Goal: Transaction & Acquisition: Purchase product/service

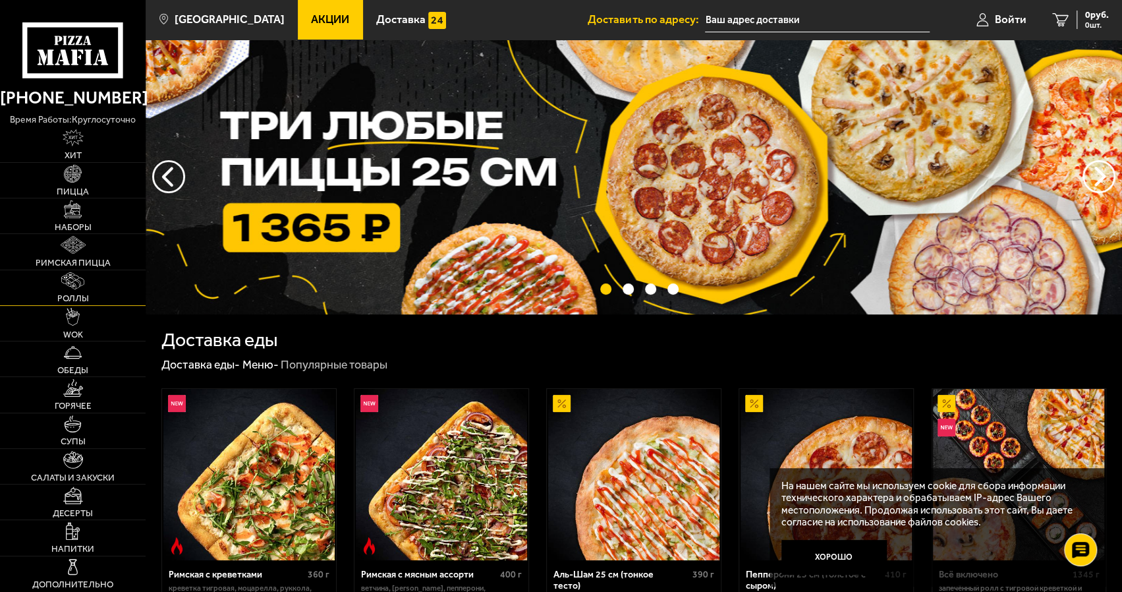
click at [74, 291] on link "Роллы" at bounding box center [73, 287] width 146 height 35
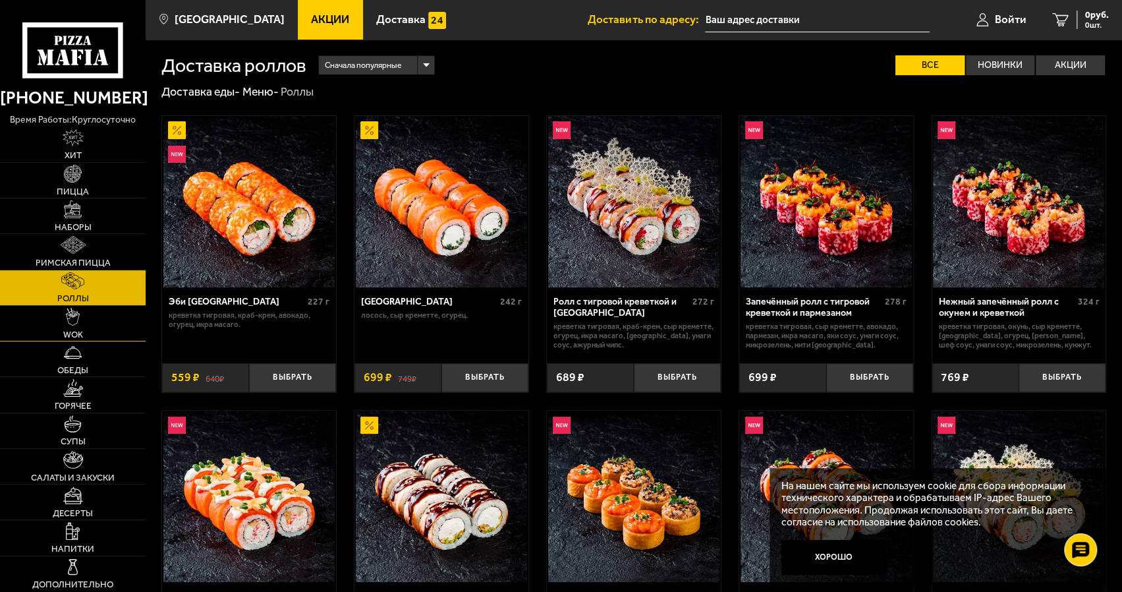
click at [88, 320] on link "WOK" at bounding box center [73, 323] width 146 height 35
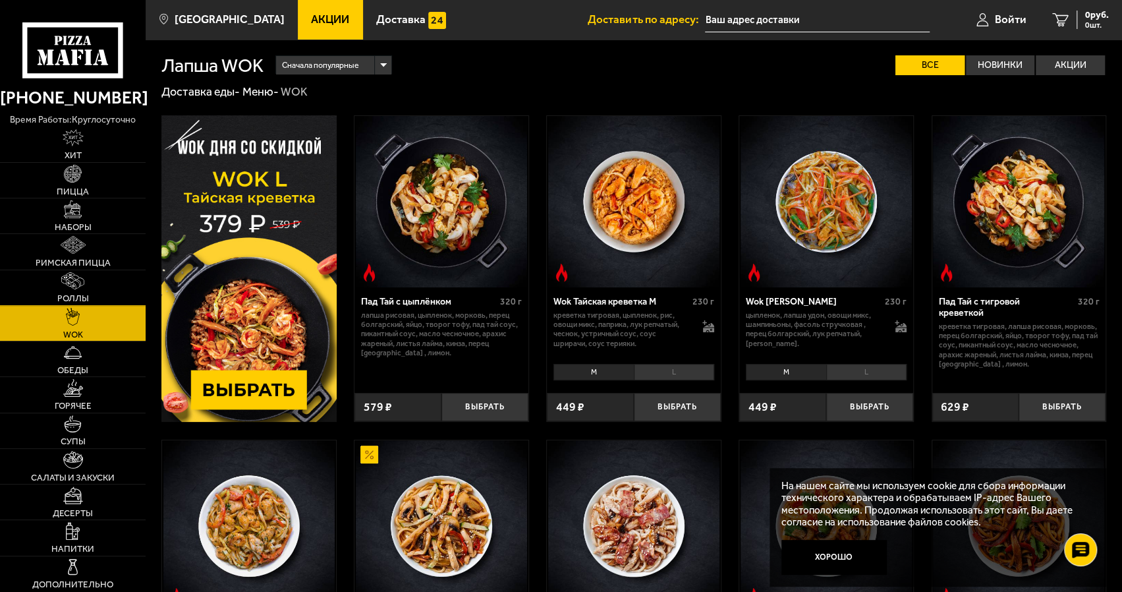
click at [71, 283] on img at bounding box center [72, 281] width 23 height 18
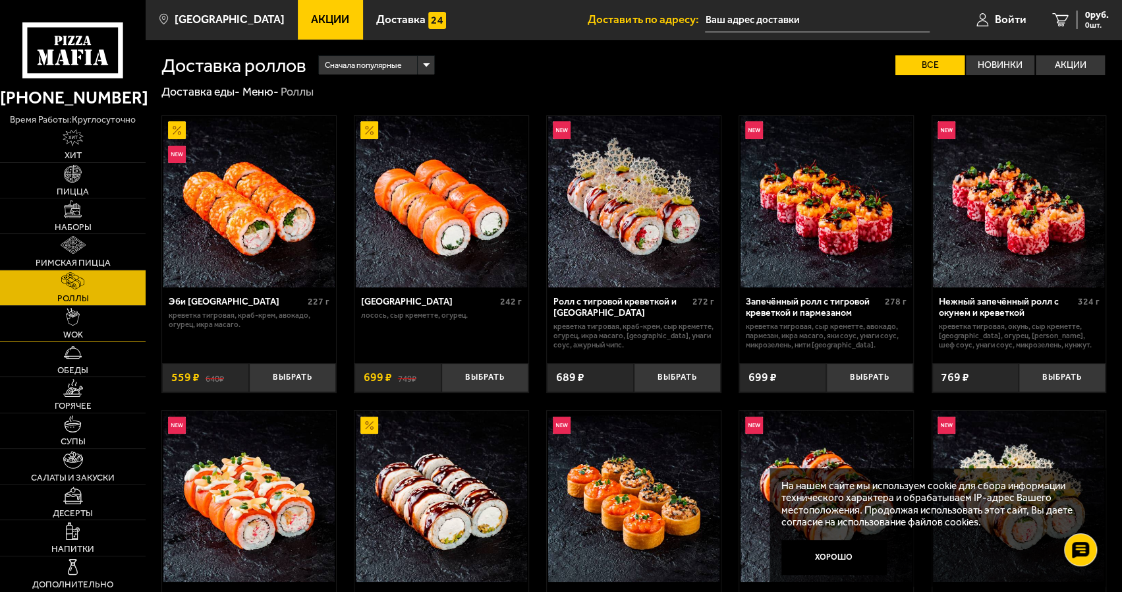
click at [105, 313] on link "WOK" at bounding box center [73, 323] width 146 height 35
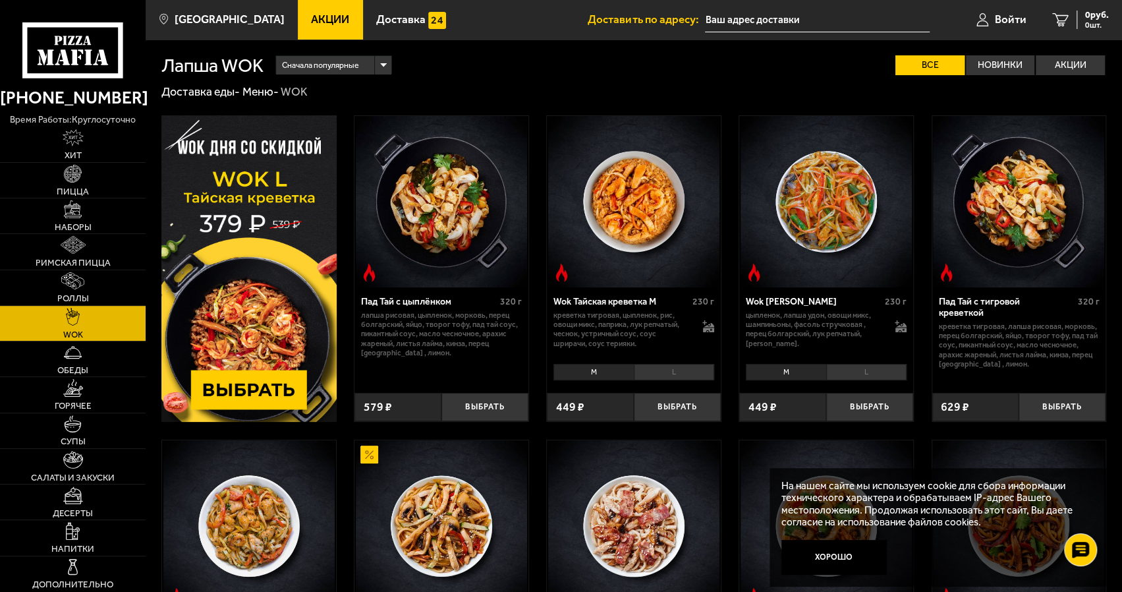
click at [269, 387] on img at bounding box center [248, 268] width 175 height 306
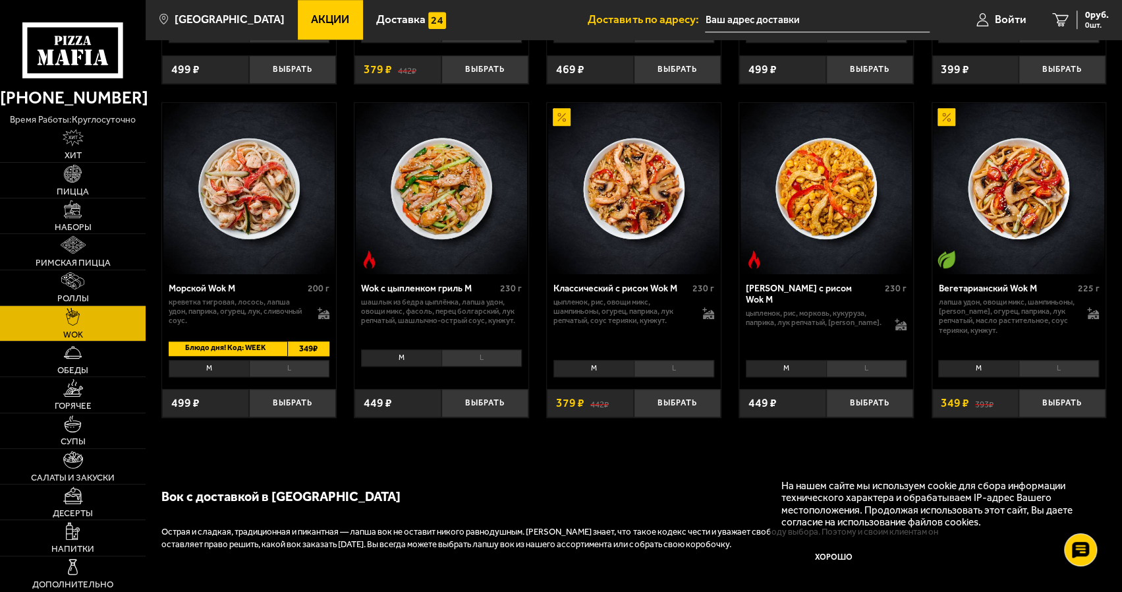
scroll to position [659, 0]
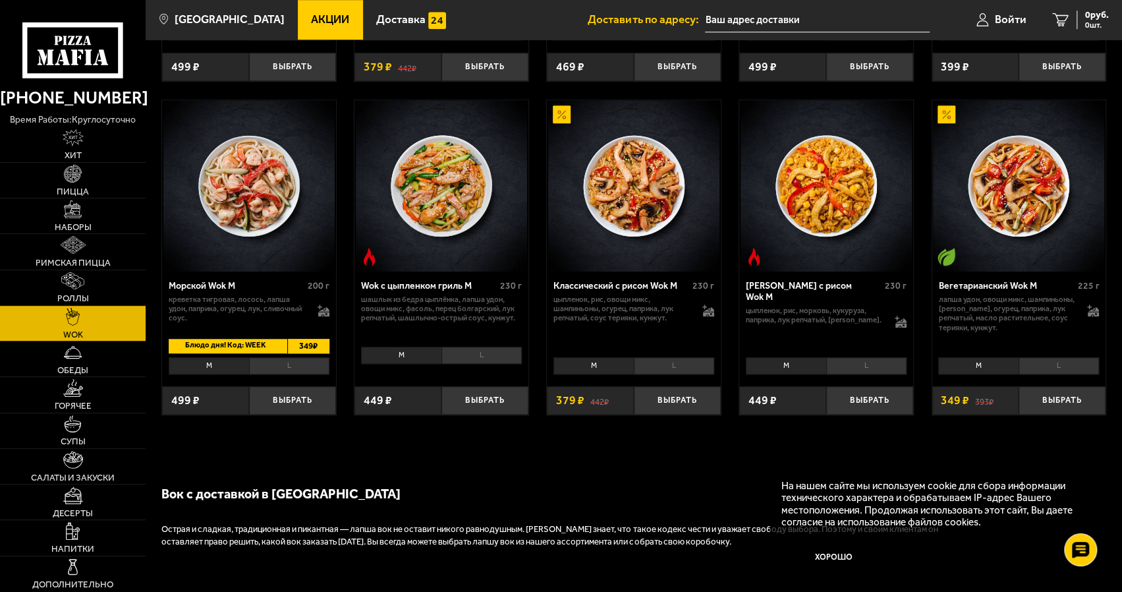
click at [642, 192] on img at bounding box center [633, 185] width 171 height 171
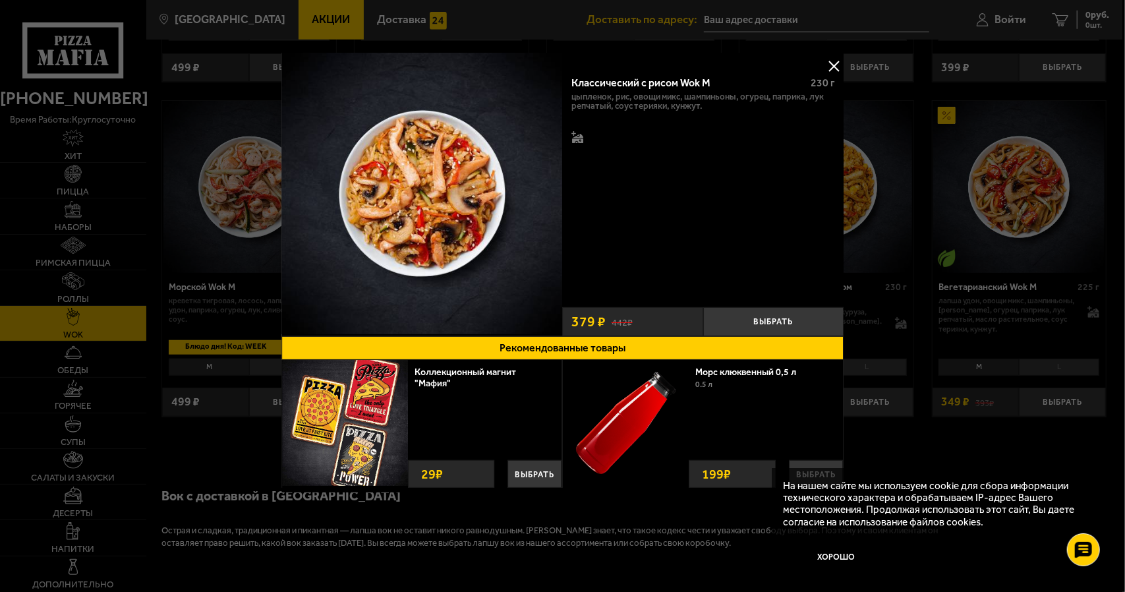
click at [833, 68] on button at bounding box center [834, 66] width 20 height 20
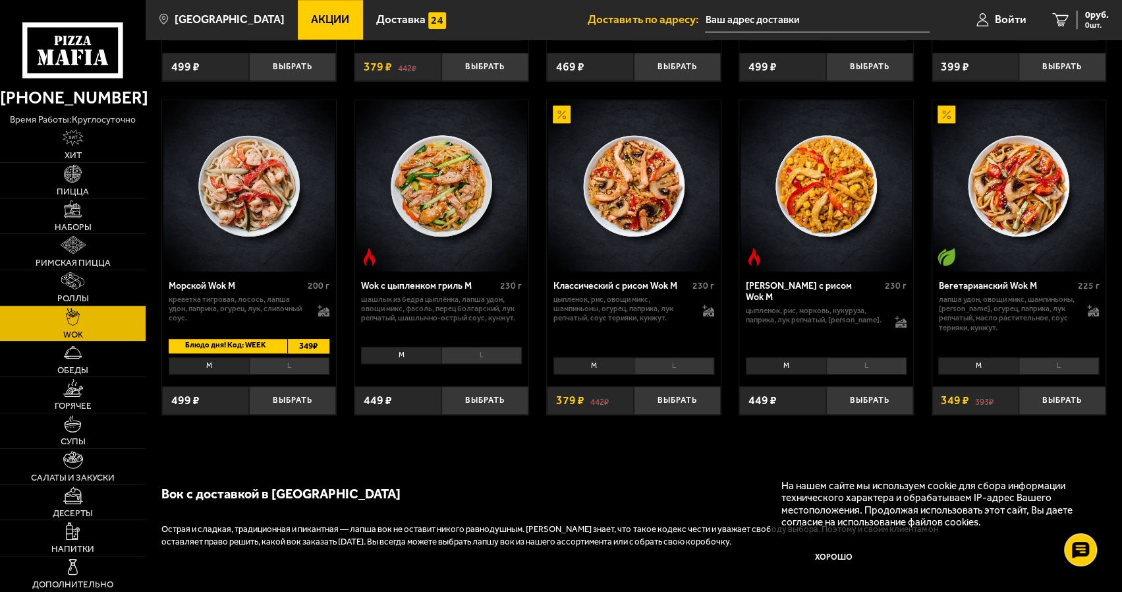
click at [643, 287] on div "Классический с рисом Wok M" at bounding box center [621, 285] width 136 height 11
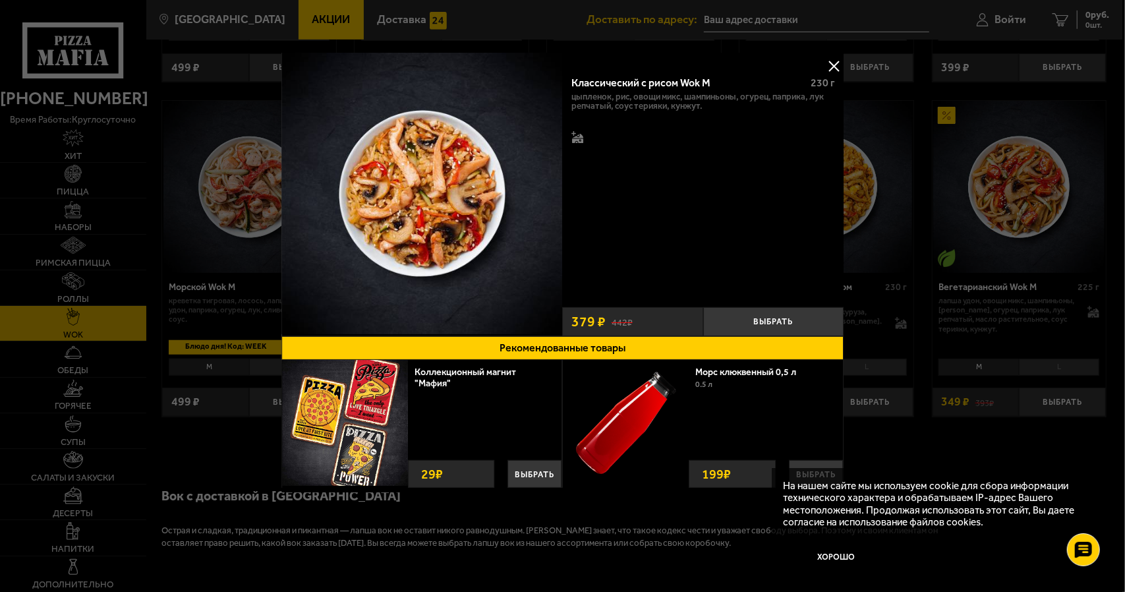
click at [837, 64] on button at bounding box center [834, 66] width 20 height 20
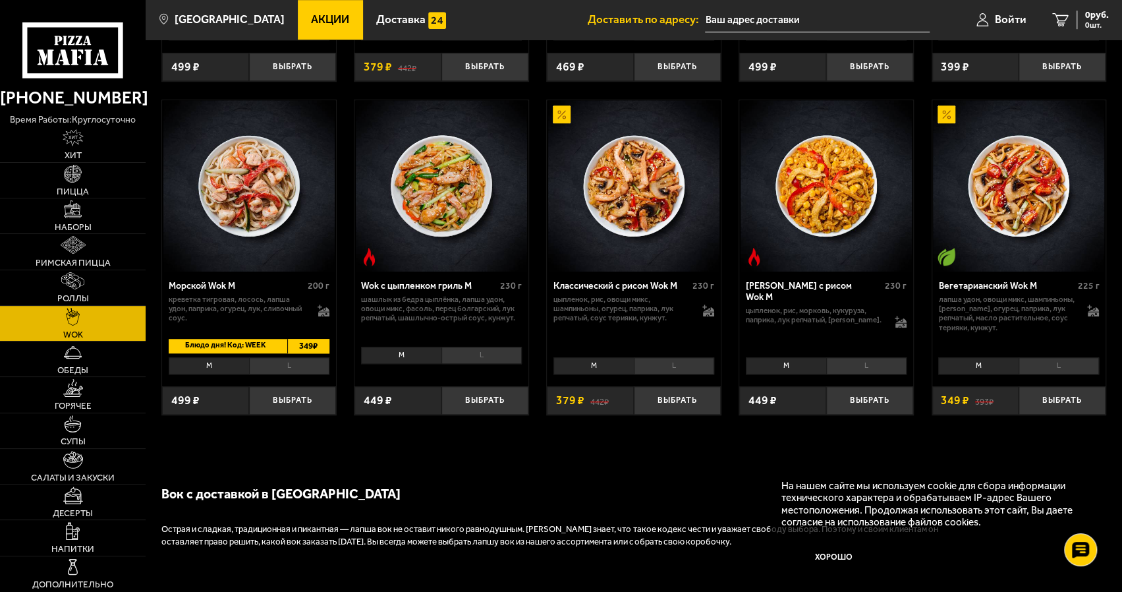
click at [635, 180] on img at bounding box center [633, 185] width 171 height 171
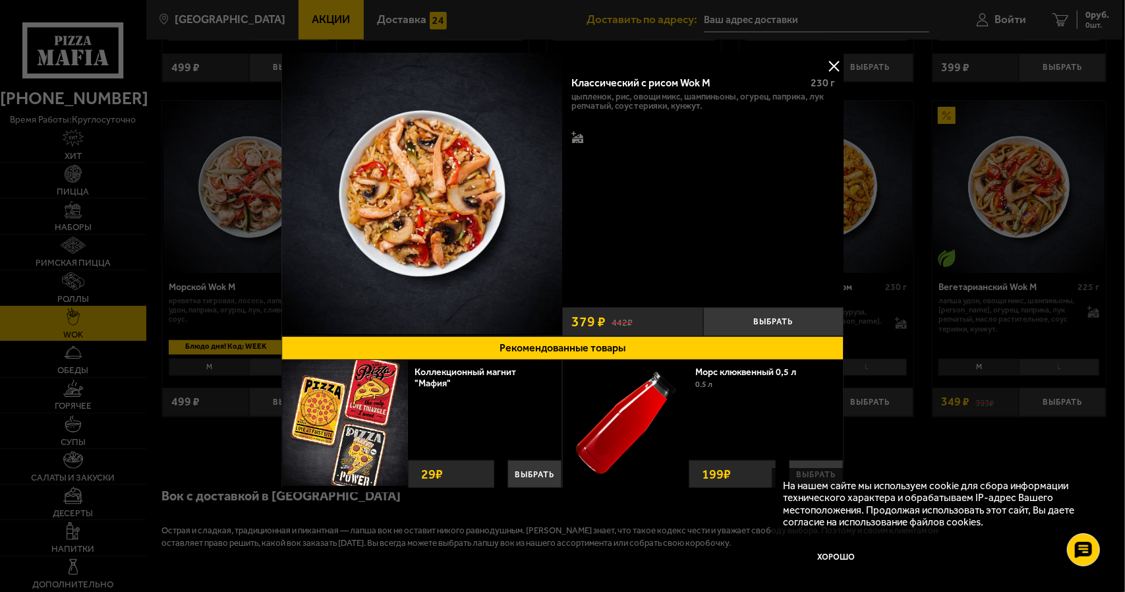
click at [832, 61] on button at bounding box center [834, 66] width 20 height 20
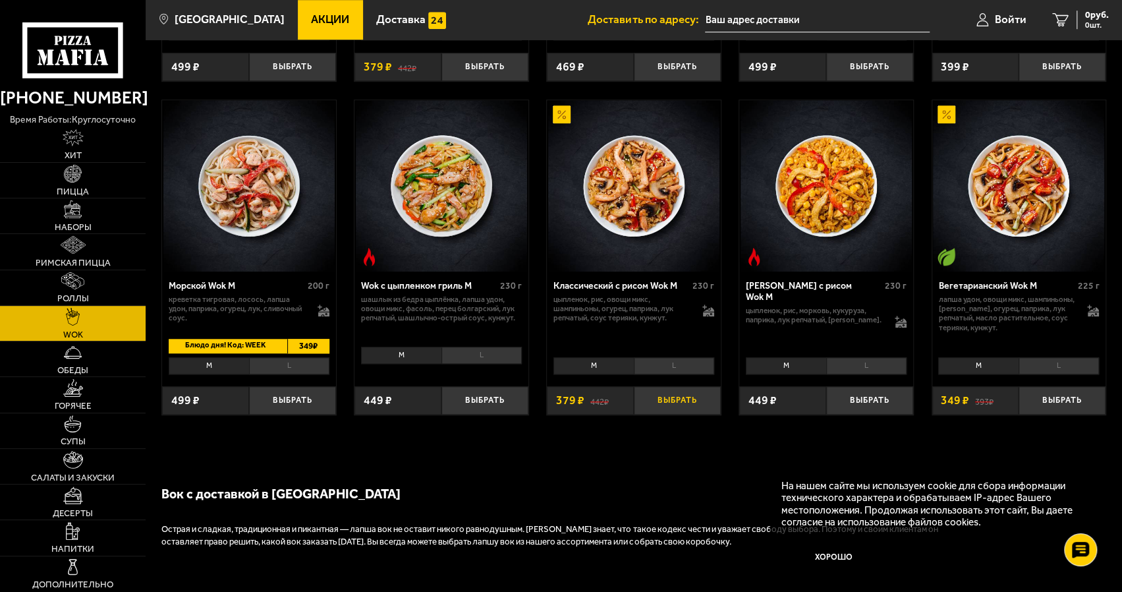
click at [670, 392] on button "Выбрать" at bounding box center [677, 400] width 87 height 28
click at [645, 194] on img at bounding box center [633, 185] width 171 height 171
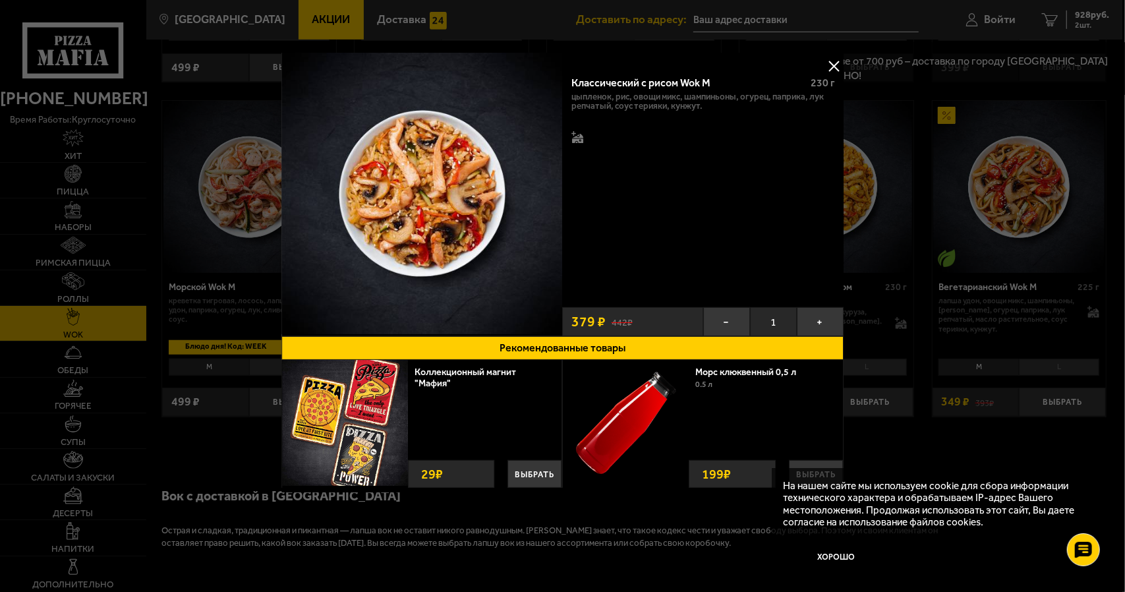
click at [833, 65] on button at bounding box center [834, 66] width 20 height 20
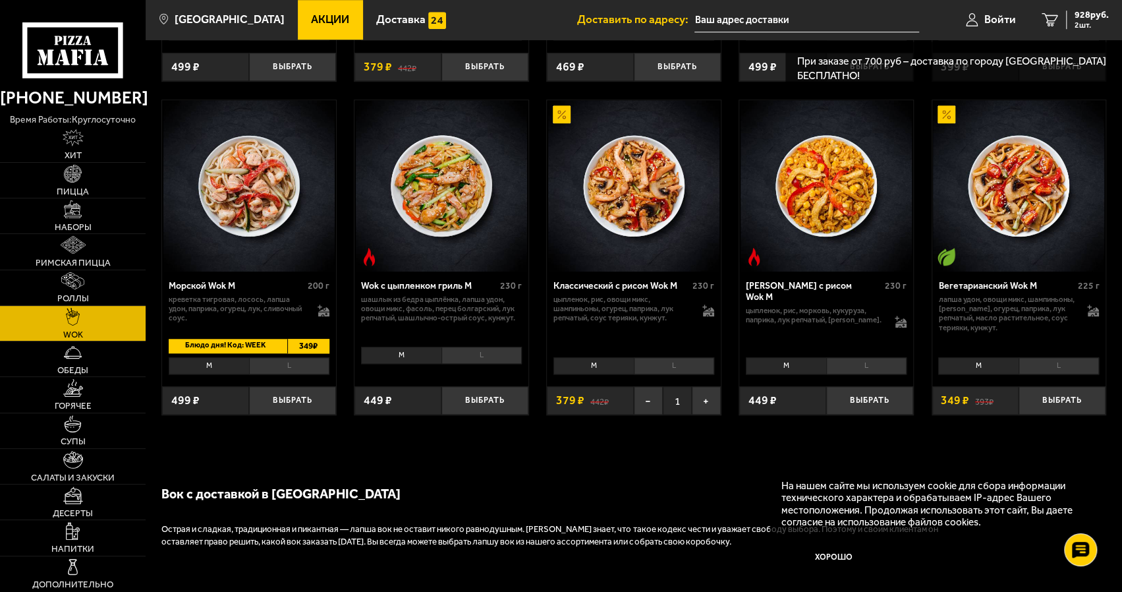
click at [858, 162] on img at bounding box center [826, 185] width 171 height 171
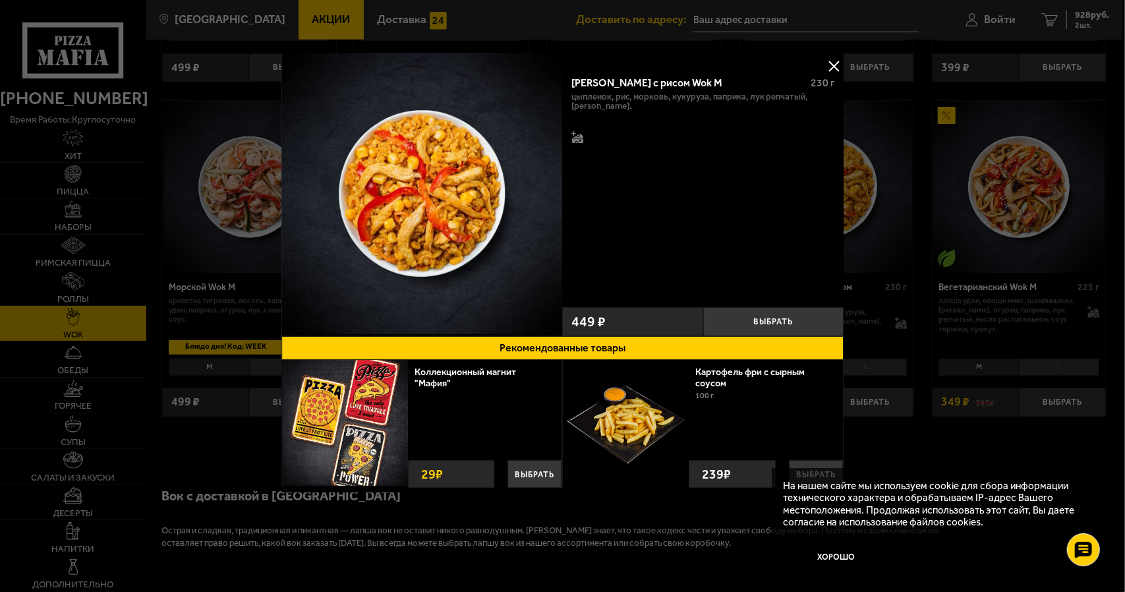
click at [832, 65] on button at bounding box center [834, 66] width 20 height 20
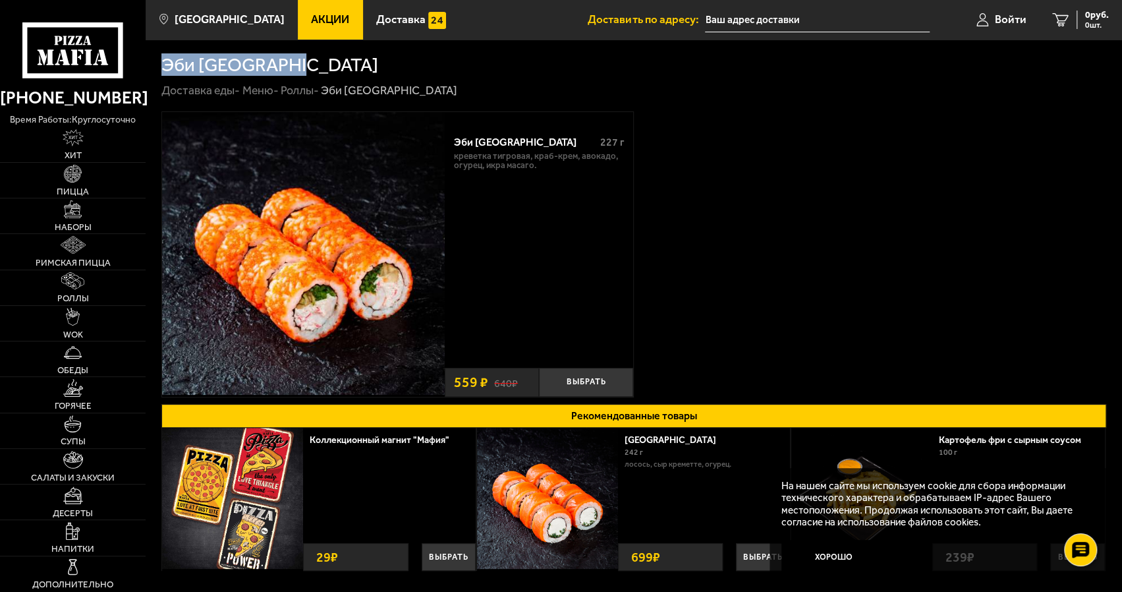
drag, startPoint x: 323, startPoint y: 72, endPoint x: 159, endPoint y: 72, distance: 163.4
click at [159, 72] on section "Эби Калифорния Доставка еды - [GEOGRAPHIC_DATA] [GEOGRAPHIC_DATA] Эби [GEOGRAPH…" at bounding box center [634, 345] width 977 height 611
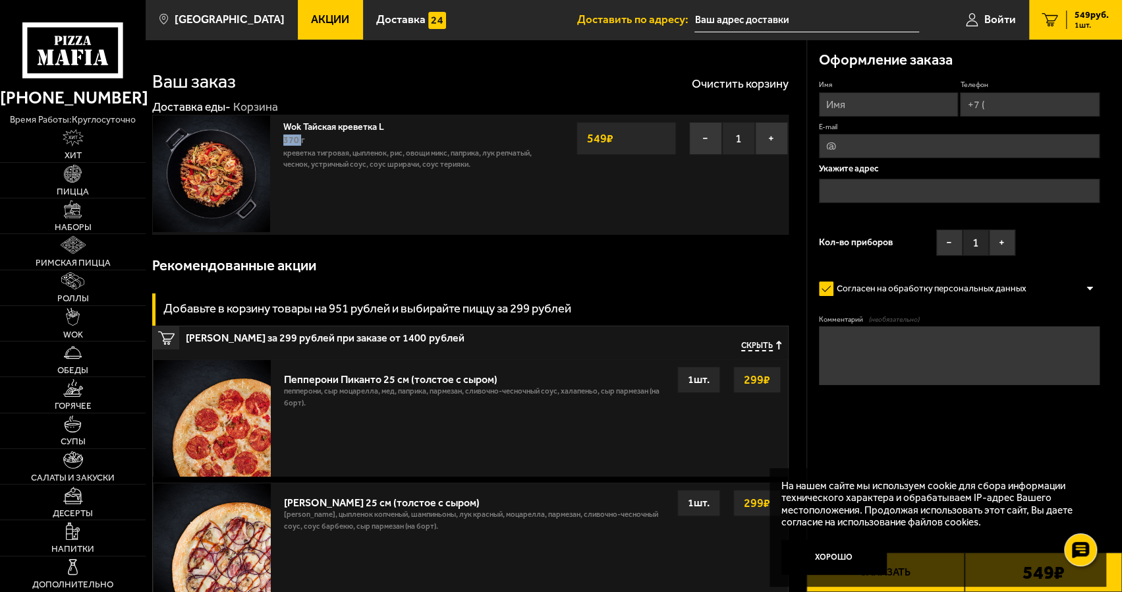
drag, startPoint x: 391, startPoint y: 128, endPoint x: 301, endPoint y: 136, distance: 90.6
click at [301, 136] on div "Wok Тайская креветка L 370 г креветка тигровая, цыпленок, рис, овощи микс, папр…" at bounding box center [412, 146] width 258 height 49
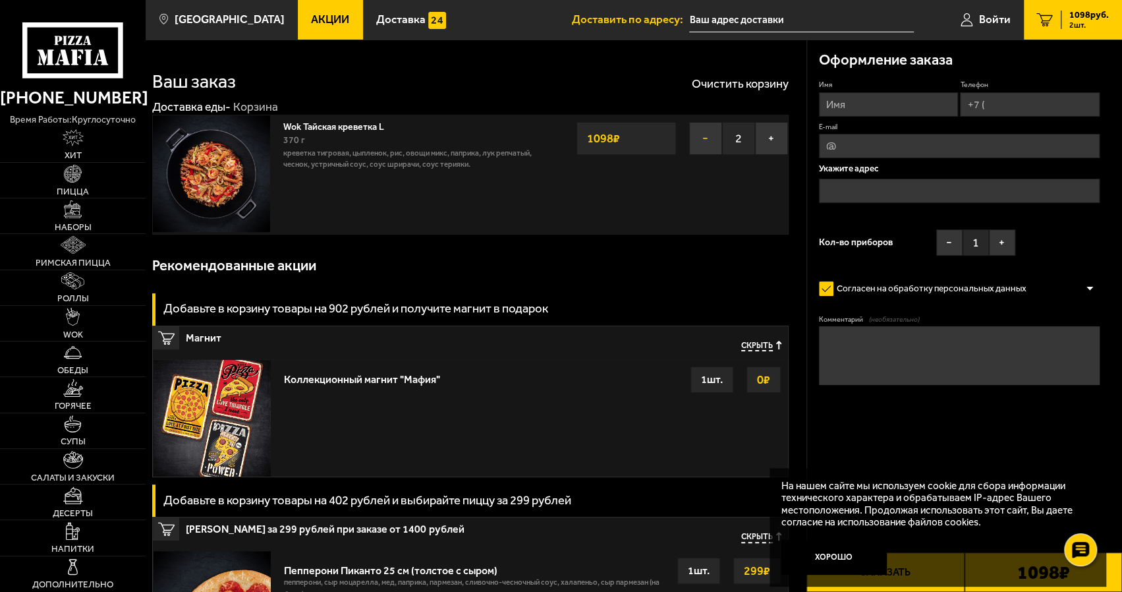
click at [706, 132] on button "−" at bounding box center [705, 138] width 33 height 33
